Goal: Information Seeking & Learning: Learn about a topic

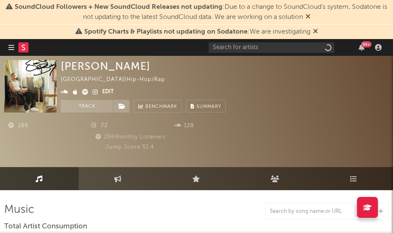
select select "6m"
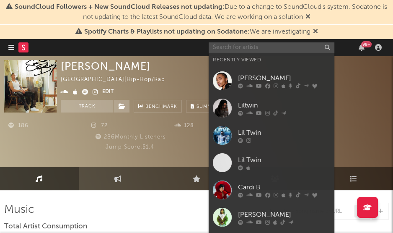
click at [245, 44] on input "text" at bounding box center [272, 47] width 126 height 10
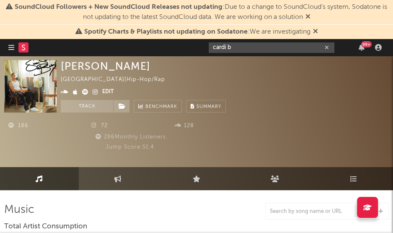
click at [239, 48] on input "cardi b" at bounding box center [272, 47] width 126 height 10
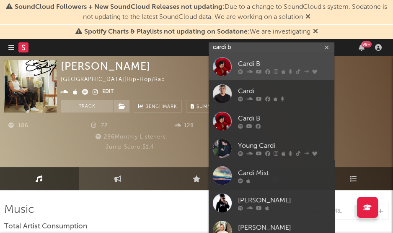
type input "cardi b"
click at [221, 70] on div at bounding box center [222, 66] width 19 height 19
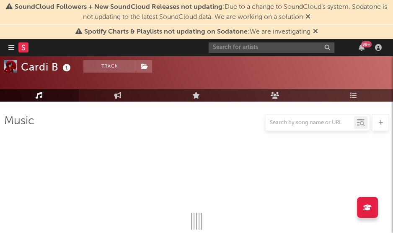
select select "6m"
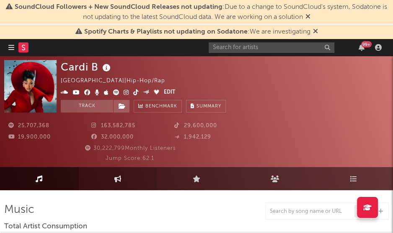
click at [110, 179] on link "Engagement" at bounding box center [118, 178] width 79 height 23
select select "1w"
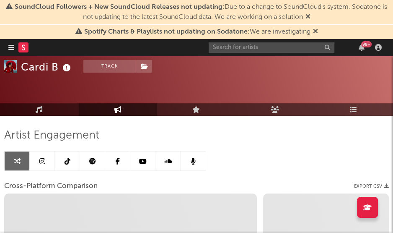
scroll to position [75, 0]
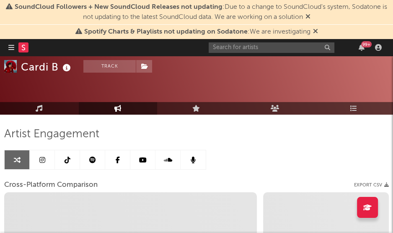
click at [43, 160] on icon at bounding box center [42, 159] width 6 height 7
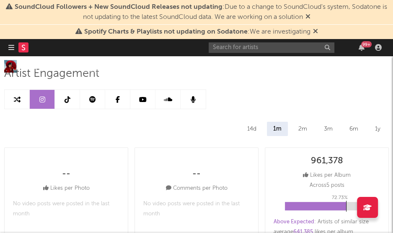
scroll to position [147, 0]
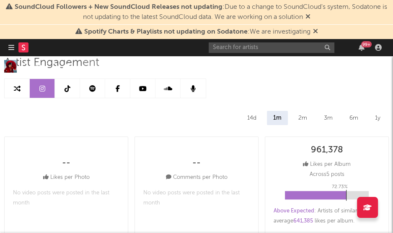
click at [19, 90] on icon at bounding box center [17, 88] width 7 height 7
select select "1w"
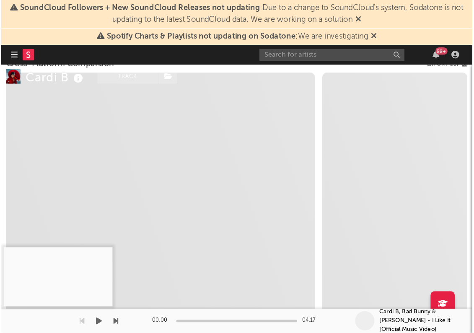
scroll to position [158, 0]
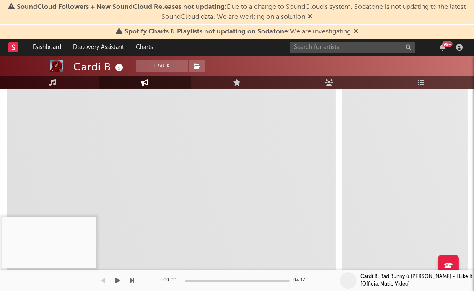
select select "1w"
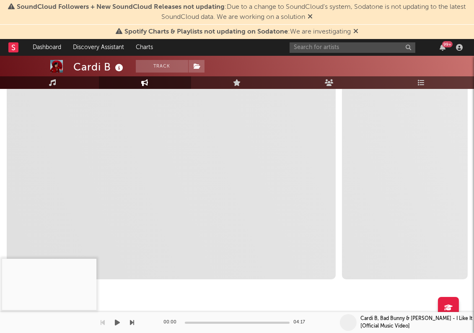
select select "1m"
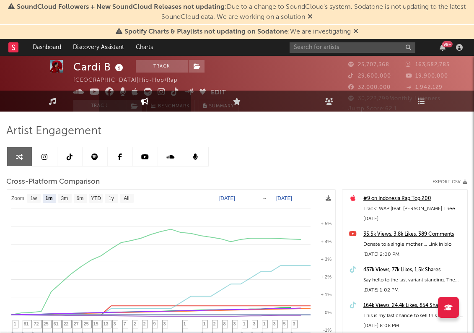
scroll to position [5, 0]
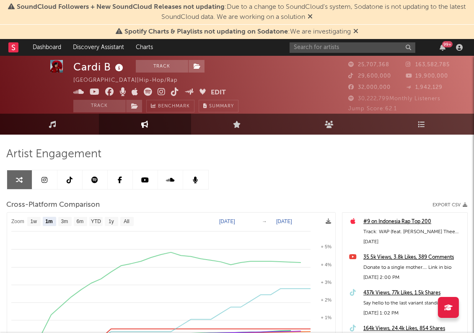
click at [45, 180] on icon at bounding box center [45, 179] width 6 height 7
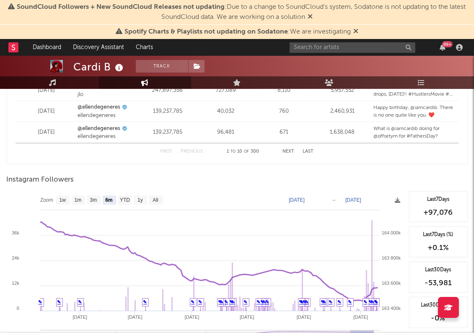
scroll to position [1217, 0]
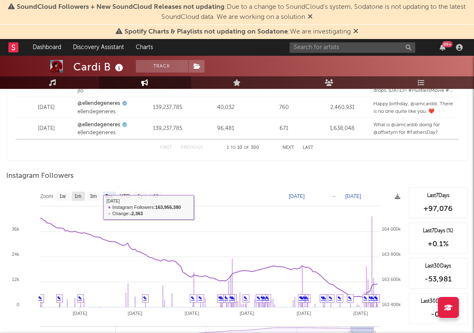
click at [73, 195] on rect at bounding box center [78, 196] width 13 height 9
select select "1m"
type input "[DATE]"
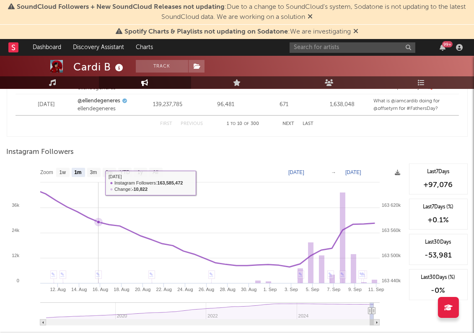
scroll to position [1247, 0]
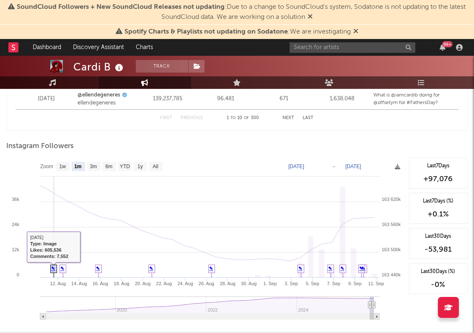
click at [53, 232] on link "✎" at bounding box center [54, 268] width 4 height 5
click at [62, 232] on link "✎" at bounding box center [63, 268] width 4 height 5
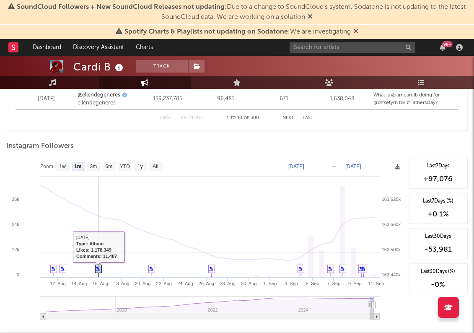
click at [98, 232] on link "✎" at bounding box center [98, 268] width 4 height 5
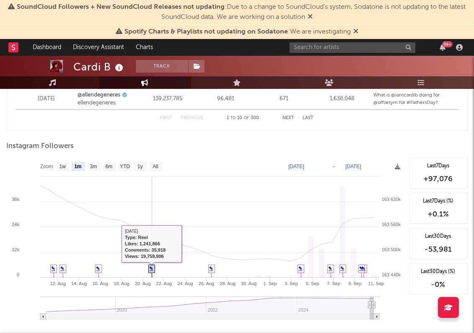
click at [151, 232] on icon at bounding box center [151, 271] width 6 height 13
click at [154, 232] on icon at bounding box center [151, 271] width 6 height 13
click at [151, 232] on link "✎" at bounding box center [152, 268] width 4 height 5
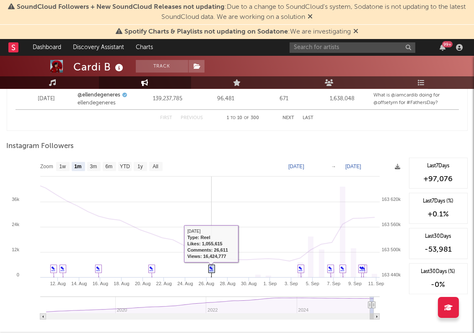
click at [213, 232] on icon at bounding box center [211, 271] width 6 height 13
click at [211, 232] on link "✎" at bounding box center [212, 268] width 4 height 5
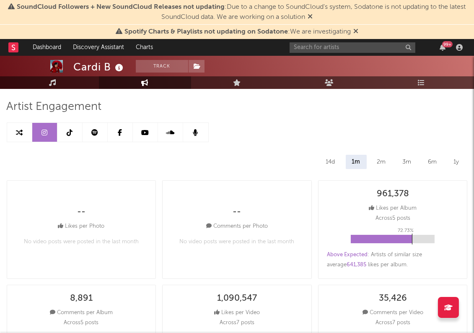
scroll to position [51, 0]
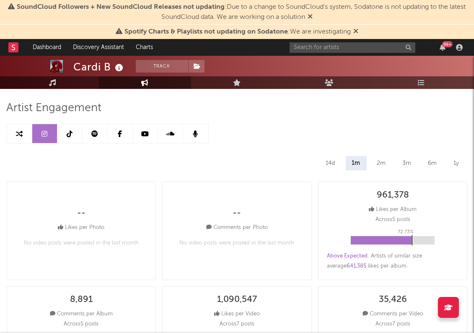
click at [66, 137] on link at bounding box center [69, 133] width 25 height 19
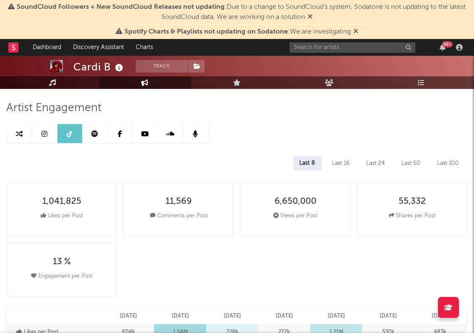
select select "6m"
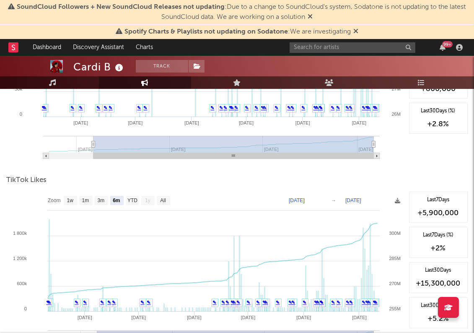
scroll to position [923, 0]
click at [87, 198] on text "1m" at bounding box center [85, 201] width 7 height 6
select select "1m"
type input "[DATE]"
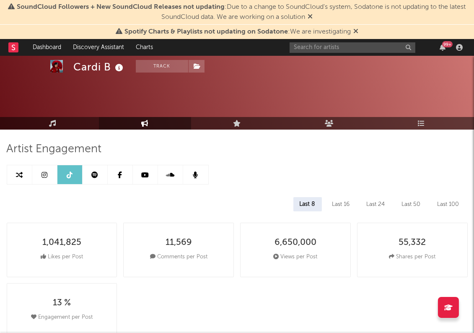
scroll to position [0, 0]
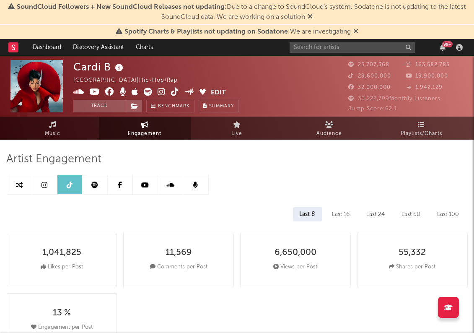
click at [104, 187] on link at bounding box center [95, 184] width 25 height 19
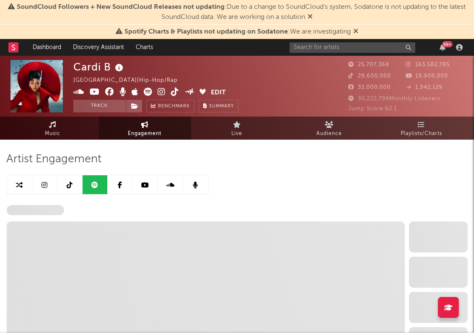
select select "6m"
select select "1w"
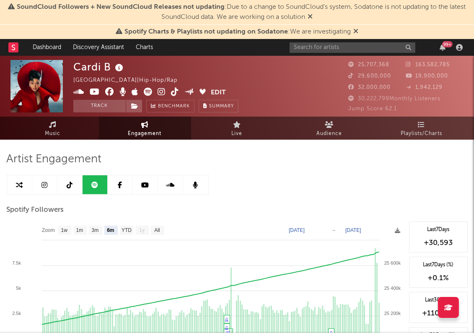
click at [123, 186] on link at bounding box center [120, 184] width 25 height 19
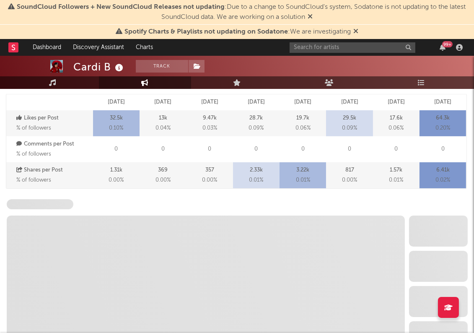
scroll to position [356, 0]
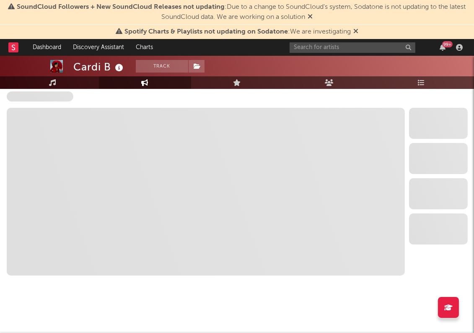
select select "6m"
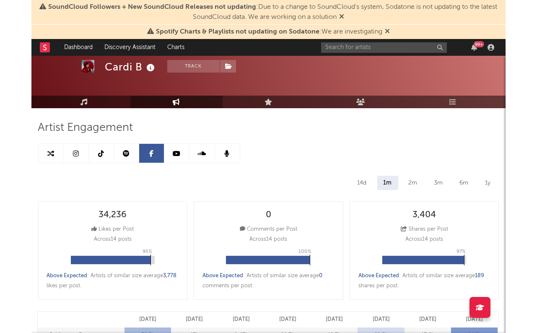
scroll to position [31, 0]
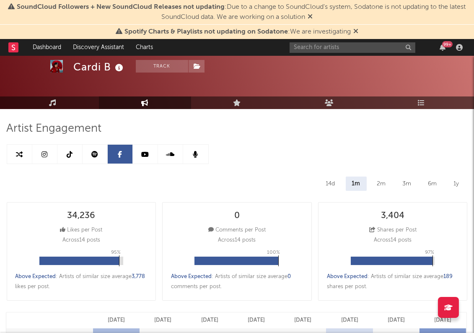
click at [144, 158] on link at bounding box center [145, 154] width 25 height 19
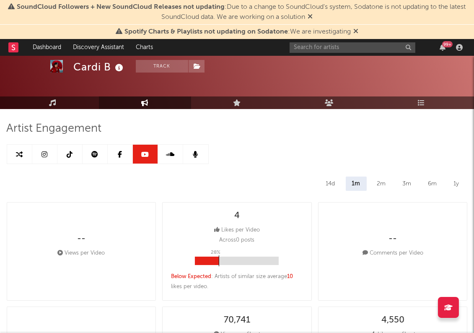
select select "6m"
click at [169, 157] on link at bounding box center [170, 154] width 25 height 19
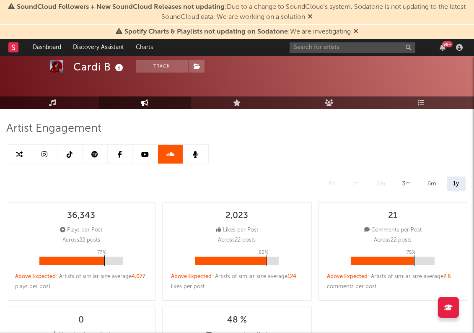
click at [195, 153] on icon at bounding box center [195, 154] width 5 height 7
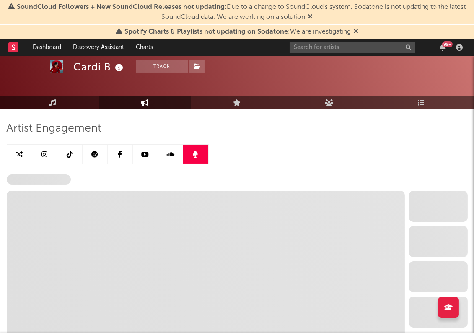
select select "6m"
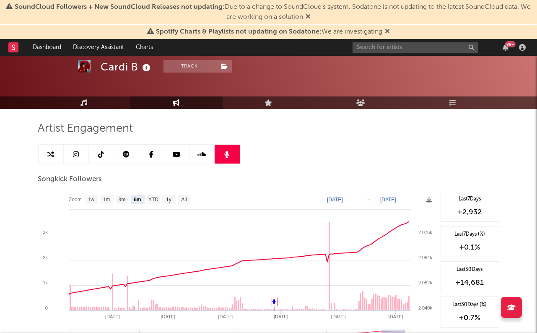
click at [81, 154] on link at bounding box center [76, 154] width 25 height 19
select select "6m"
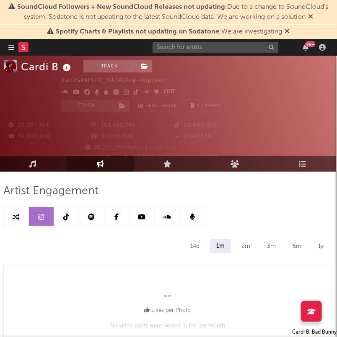
scroll to position [0, 1]
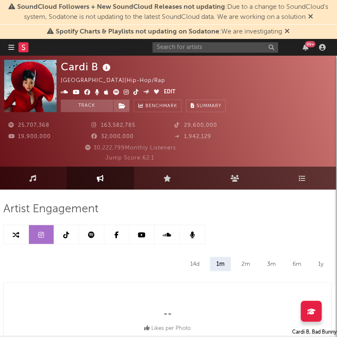
click at [45, 232] on link at bounding box center [41, 235] width 25 height 19
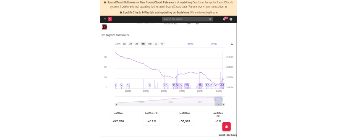
scroll to position [1905, 1]
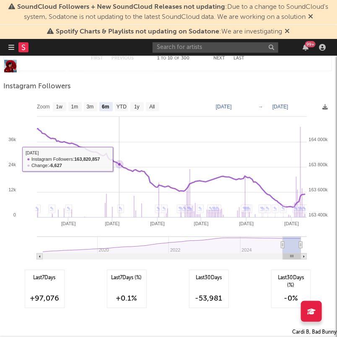
click at [119, 157] on rect at bounding box center [167, 182] width 329 height 168
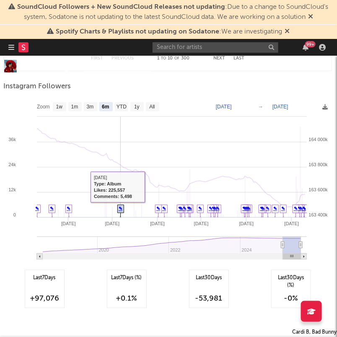
click at [119, 206] on link "✎" at bounding box center [121, 208] width 4 height 5
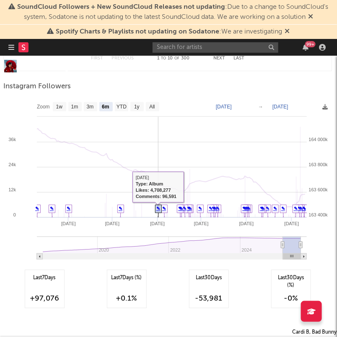
click at [157, 207] on link "✎" at bounding box center [158, 208] width 4 height 5
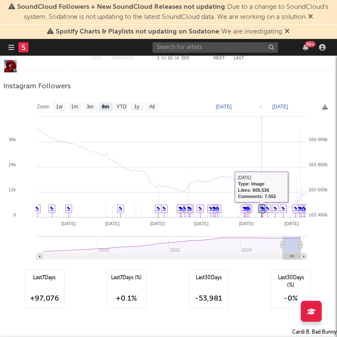
click at [260, 208] on link "✎" at bounding box center [262, 208] width 4 height 5
